Goal: Information Seeking & Learning: Learn about a topic

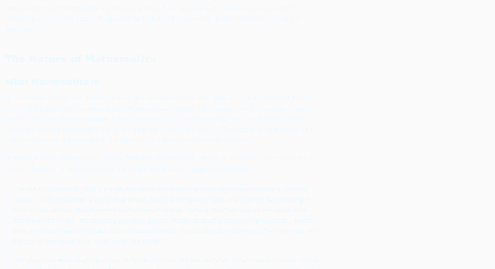
scroll to position [676, 0]
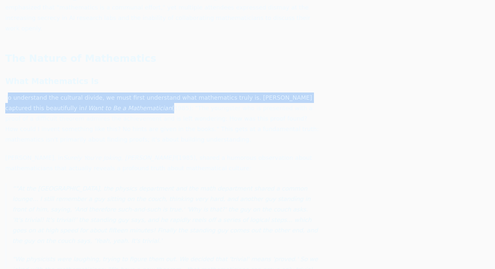
drag, startPoint x: 9, startPoint y: 45, endPoint x: 118, endPoint y: 58, distance: 109.0
click at [118, 93] on p "To understand the cultural divide, we must first understand what mathematics tr…" at bounding box center [162, 119] width 314 height 52
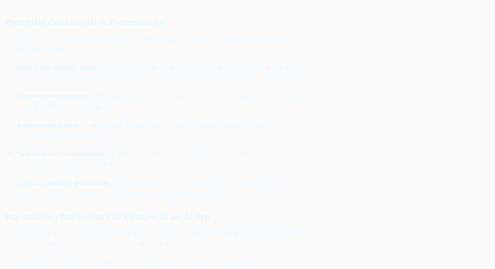
scroll to position [2972, 0]
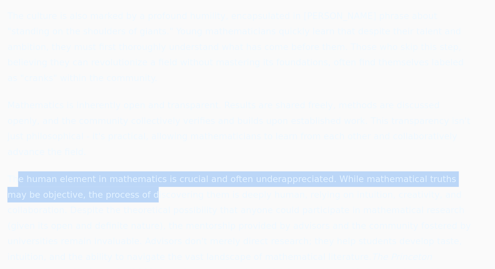
drag, startPoint x: 12, startPoint y: 106, endPoint x: 47, endPoint y: 115, distance: 36.7
click at [47, 204] on p "The human element in mathematics is crucial and often underappreciated. While m…" at bounding box center [162, 256] width 314 height 105
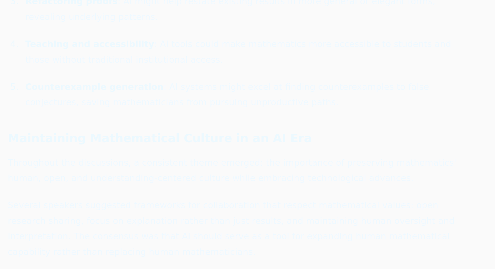
scroll to position [3009, 0]
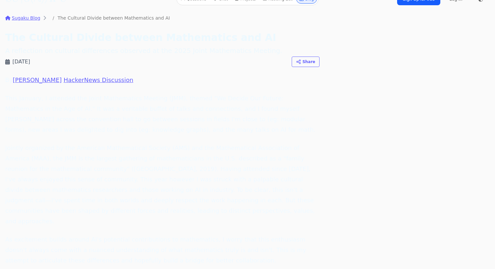
scroll to position [0, 0]
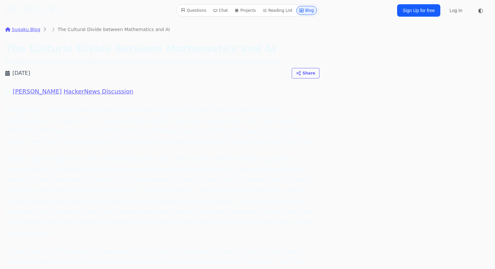
click at [33, 2] on div "Questions Chat Projects Reading List Blog SU\G (𝔸) /K·U Questions Chat Projects…" at bounding box center [247, 10] width 495 height 21
click at [31, 8] on link "SU\G (𝔸) /K·U" at bounding box center [35, 11] width 61 height 12
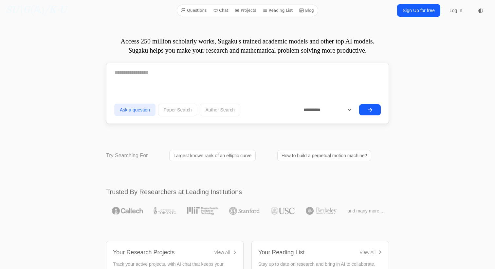
click at [170, 76] on textarea at bounding box center [247, 72] width 266 height 16
click at [180, 112] on button "Paper Search" at bounding box center [177, 110] width 39 height 12
click at [222, 111] on button "Author Search" at bounding box center [220, 110] width 41 height 12
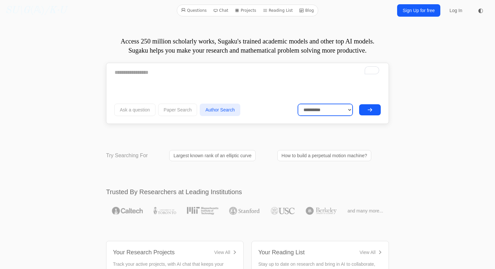
click at [301, 111] on select "**********" at bounding box center [325, 110] width 55 height 12
click at [249, 72] on textarea "To enrich screen reader interactions, please activate Accessibility in Grammarl…" at bounding box center [247, 72] width 266 height 16
click at [135, 112] on button "Ask a question" at bounding box center [134, 110] width 41 height 12
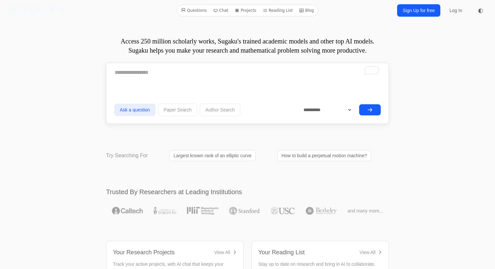
click at [145, 81] on div at bounding box center [247, 74] width 266 height 21
click at [145, 77] on textarea "To enrich screen reader interactions, please activate Accessibility in Grammarl…" at bounding box center [247, 72] width 266 height 16
type textarea "**********"
click at [376, 110] on button "submit" at bounding box center [370, 109] width 22 height 11
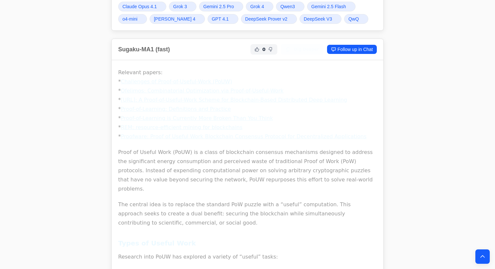
scroll to position [183, 0]
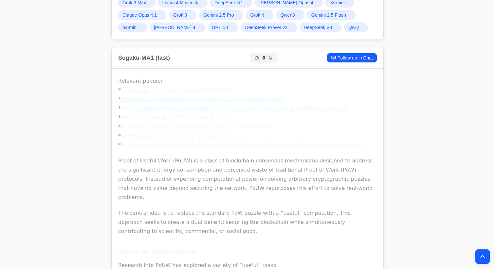
click at [207, 90] on link "Challenges of Proof-of-Useful-Work (PoUW)" at bounding box center [176, 90] width 111 height 6
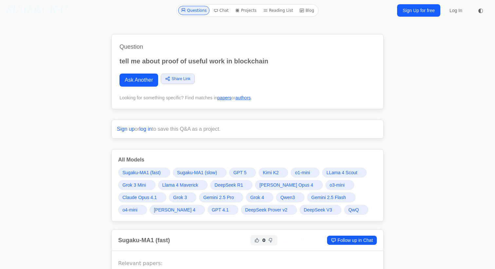
scroll to position [182, 0]
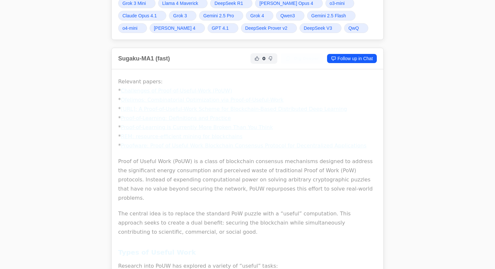
click at [217, 90] on link "Challenges of Proof-of-Useful-Work (PoUW)" at bounding box center [176, 91] width 111 height 6
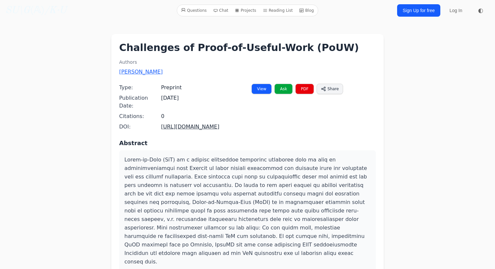
click at [305, 88] on link "PDF" at bounding box center [304, 89] width 19 height 10
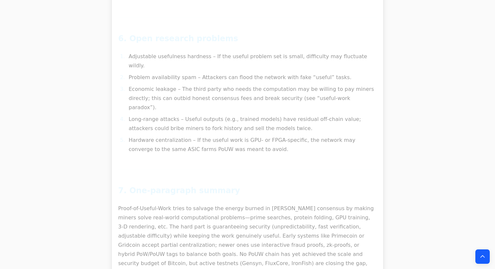
scroll to position [3809, 0]
